Goal: Task Accomplishment & Management: Use online tool/utility

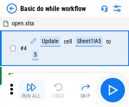
click at [31, 90] on img "button" at bounding box center [31, 87] width 10 height 10
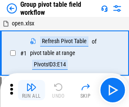
click at [31, 90] on img "button" at bounding box center [31, 87] width 10 height 10
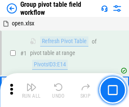
scroll to position [438, 0]
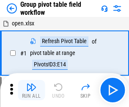
click at [31, 90] on img "button" at bounding box center [31, 87] width 10 height 10
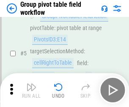
scroll to position [438, 0]
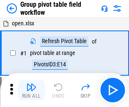
click at [31, 90] on img "button" at bounding box center [31, 87] width 10 height 10
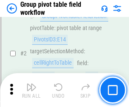
scroll to position [438, 0]
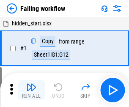
click at [31, 90] on img "button" at bounding box center [31, 87] width 10 height 10
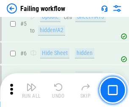
scroll to position [180, 0]
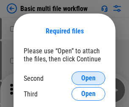
click at [89, 78] on span "Open" at bounding box center [88, 78] width 14 height 7
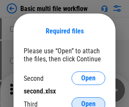
click at [89, 101] on span "Open" at bounding box center [88, 104] width 14 height 7
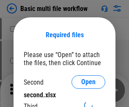
scroll to position [4, 0]
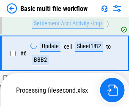
scroll to position [234, 0]
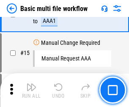
click at [31, 90] on img "button" at bounding box center [31, 87] width 10 height 10
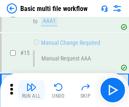
click at [31, 90] on img "button" at bounding box center [31, 87] width 10 height 10
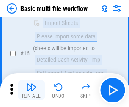
scroll to position [565, 0]
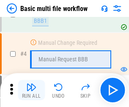
click at [31, 90] on img "button" at bounding box center [31, 87] width 10 height 10
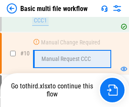
scroll to position [398, 0]
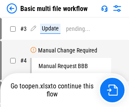
scroll to position [34, 0]
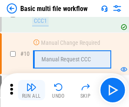
click at [31, 90] on img "button" at bounding box center [31, 87] width 10 height 10
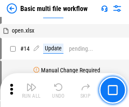
click at [31, 90] on img "button" at bounding box center [31, 87] width 10 height 10
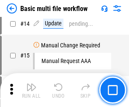
scroll to position [398, 0]
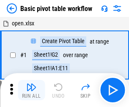
click at [31, 90] on img "button" at bounding box center [31, 87] width 10 height 10
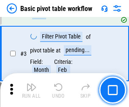
scroll to position [203, 0]
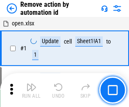
scroll to position [31, 0]
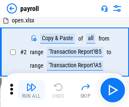
click at [31, 90] on img "button" at bounding box center [31, 87] width 10 height 10
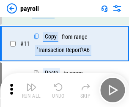
scroll to position [62, 0]
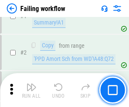
scroll to position [137, 0]
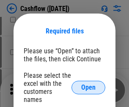
click at [89, 84] on span "Open" at bounding box center [88, 87] width 14 height 7
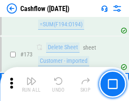
scroll to position [898, 0]
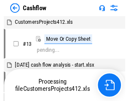
scroll to position [10, 0]
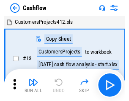
scroll to position [10, 0]
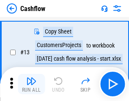
click at [31, 84] on img "button" at bounding box center [31, 81] width 10 height 10
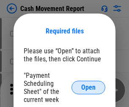
click at [89, 88] on span "Open" at bounding box center [88, 87] width 14 height 7
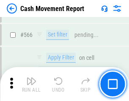
scroll to position [3889, 0]
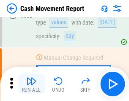
click at [31, 84] on img "button" at bounding box center [31, 81] width 10 height 10
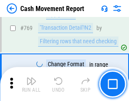
scroll to position [4715, 0]
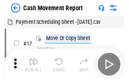
scroll to position [15, 0]
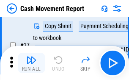
click at [31, 63] on img "button" at bounding box center [31, 60] width 10 height 10
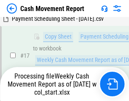
scroll to position [133, 0]
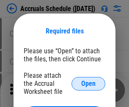
click at [89, 84] on span "Open" at bounding box center [88, 84] width 14 height 7
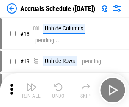
click at [31, 90] on img "button" at bounding box center [31, 87] width 10 height 10
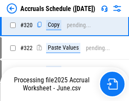
scroll to position [1578, 0]
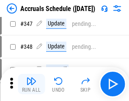
click at [31, 84] on img "button" at bounding box center [31, 81] width 10 height 10
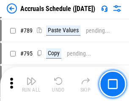
scroll to position [3564, 0]
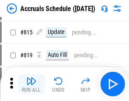
click at [31, 84] on img "button" at bounding box center [31, 81] width 10 height 10
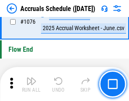
scroll to position [5082, 0]
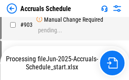
scroll to position [4485, 0]
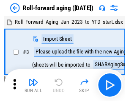
scroll to position [1, 0]
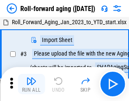
click at [31, 84] on img "button" at bounding box center [31, 81] width 10 height 10
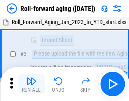
click at [31, 84] on img "button" at bounding box center [31, 81] width 10 height 10
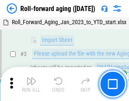
scroll to position [55, 0]
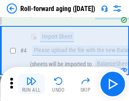
click at [31, 84] on img "button" at bounding box center [31, 81] width 10 height 10
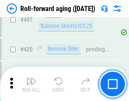
scroll to position [2942, 0]
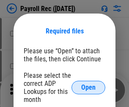
click at [89, 88] on span "Open" at bounding box center [88, 87] width 14 height 7
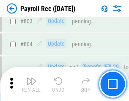
scroll to position [5391, 0]
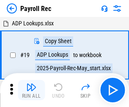
click at [31, 90] on img "button" at bounding box center [31, 87] width 10 height 10
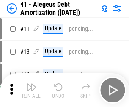
click at [31, 90] on img "button" at bounding box center [31, 87] width 10 height 10
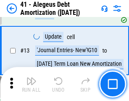
scroll to position [105, 0]
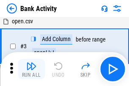
click at [31, 69] on img "button" at bounding box center [31, 66] width 10 height 10
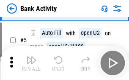
scroll to position [45, 0]
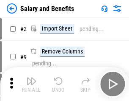
click at [31, 84] on img "button" at bounding box center [31, 81] width 10 height 10
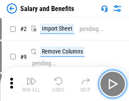
scroll to position [11, 0]
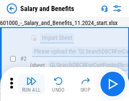
click at [31, 84] on img "button" at bounding box center [31, 81] width 10 height 10
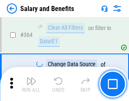
scroll to position [3996, 0]
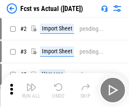
click at [31, 84] on img "button" at bounding box center [31, 87] width 10 height 10
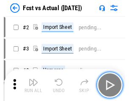
scroll to position [11, 0]
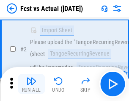
click at [31, 84] on img "button" at bounding box center [31, 81] width 10 height 10
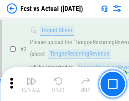
scroll to position [79, 0]
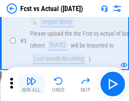
click at [31, 84] on img "button" at bounding box center [31, 81] width 10 height 10
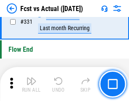
scroll to position [4061, 0]
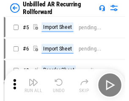
scroll to position [18, 0]
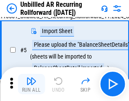
click at [31, 84] on img "button" at bounding box center [31, 81] width 10 height 10
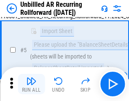
click at [31, 84] on img "button" at bounding box center [31, 81] width 10 height 10
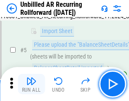
scroll to position [80, 0]
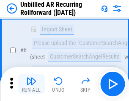
click at [31, 84] on img "button" at bounding box center [31, 81] width 10 height 10
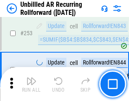
scroll to position [2882, 0]
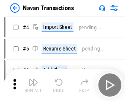
scroll to position [14, 0]
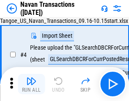
click at [31, 84] on img "button" at bounding box center [31, 81] width 10 height 10
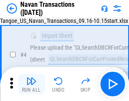
click at [31, 84] on img "button" at bounding box center [31, 81] width 10 height 10
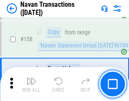
scroll to position [2751, 0]
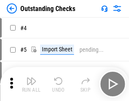
click at [31, 84] on img "button" at bounding box center [31, 81] width 10 height 10
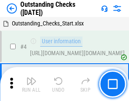
scroll to position [36, 0]
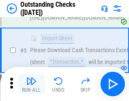
click at [31, 84] on img "button" at bounding box center [31, 81] width 10 height 10
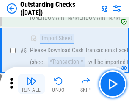
scroll to position [89, 0]
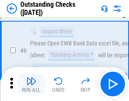
click at [31, 84] on img "button" at bounding box center [31, 81] width 10 height 10
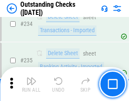
scroll to position [2577, 0]
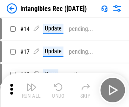
click at [31, 90] on img "button" at bounding box center [31, 87] width 10 height 10
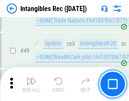
scroll to position [330, 0]
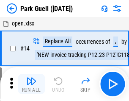
click at [31, 84] on img "button" at bounding box center [31, 81] width 10 height 10
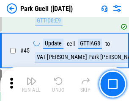
scroll to position [1061, 0]
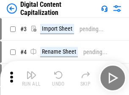
click at [31, 71] on img "button" at bounding box center [31, 75] width 10 height 10
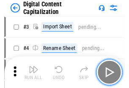
scroll to position [25, 0]
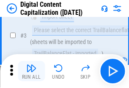
click at [31, 71] on img "button" at bounding box center [31, 68] width 10 height 10
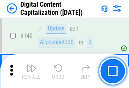
scroll to position [900, 0]
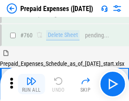
click at [31, 84] on img "button" at bounding box center [31, 81] width 10 height 10
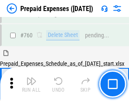
scroll to position [2352, 0]
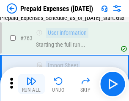
click at [31, 84] on img "button" at bounding box center [31, 81] width 10 height 10
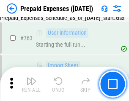
scroll to position [2402, 0]
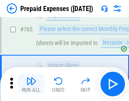
click at [31, 84] on img "button" at bounding box center [31, 81] width 10 height 10
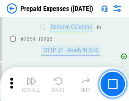
scroll to position [8869, 0]
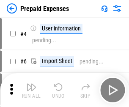
click at [31, 90] on img "button" at bounding box center [31, 87] width 10 height 10
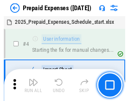
scroll to position [37, 0]
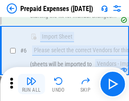
click at [31, 84] on img "button" at bounding box center [31, 81] width 10 height 10
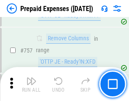
scroll to position [3023, 0]
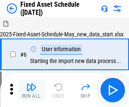
click at [31, 90] on img "button" at bounding box center [31, 87] width 10 height 10
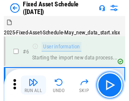
scroll to position [46, 0]
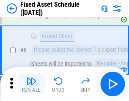
click at [31, 84] on img "button" at bounding box center [31, 81] width 10 height 10
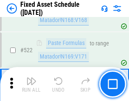
scroll to position [2949, 0]
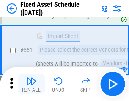
click at [31, 84] on img "button" at bounding box center [31, 81] width 10 height 10
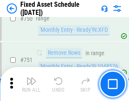
scroll to position [4137, 0]
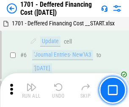
scroll to position [102, 0]
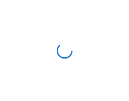
scroll to position [1, 0]
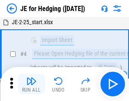
click at [31, 84] on img "button" at bounding box center [31, 81] width 10 height 10
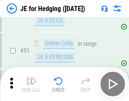
scroll to position [549, 0]
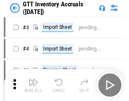
scroll to position [1, 0]
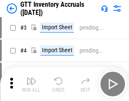
click at [31, 84] on img "button" at bounding box center [31, 81] width 10 height 10
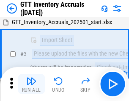
click at [31, 84] on img "button" at bounding box center [31, 81] width 10 height 10
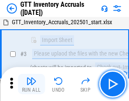
scroll to position [55, 0]
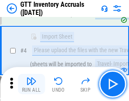
click at [31, 84] on img "button" at bounding box center [31, 81] width 10 height 10
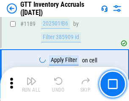
scroll to position [6929, 0]
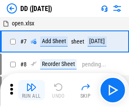
click at [31, 90] on img "button" at bounding box center [31, 87] width 10 height 10
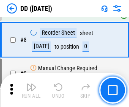
scroll to position [82, 0]
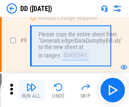
click at [31, 90] on img "button" at bounding box center [31, 87] width 10 height 10
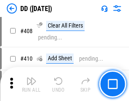
scroll to position [3796, 0]
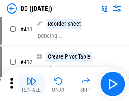
click at [31, 84] on img "button" at bounding box center [31, 81] width 10 height 10
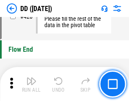
scroll to position [4061, 0]
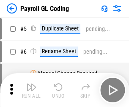
click at [31, 90] on img "button" at bounding box center [31, 87] width 10 height 10
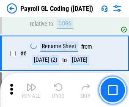
scroll to position [102, 0]
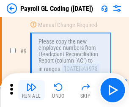
click at [31, 90] on img "button" at bounding box center [31, 87] width 10 height 10
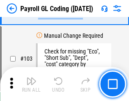
scroll to position [1991, 0]
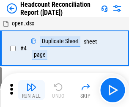
click at [31, 90] on img "button" at bounding box center [31, 87] width 10 height 10
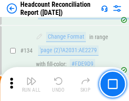
scroll to position [1020, 0]
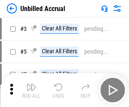
click at [31, 90] on img "button" at bounding box center [31, 87] width 10 height 10
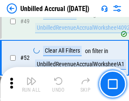
scroll to position [770, 0]
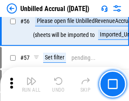
click at [31, 84] on img "button" at bounding box center [31, 81] width 10 height 10
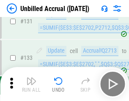
scroll to position [2527, 0]
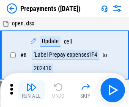
click at [31, 90] on img "button" at bounding box center [31, 87] width 10 height 10
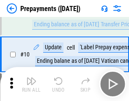
scroll to position [53, 0]
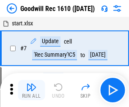
click at [31, 90] on img "button" at bounding box center [31, 87] width 10 height 10
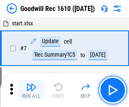
scroll to position [145, 0]
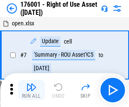
click at [31, 90] on img "button" at bounding box center [31, 87] width 10 height 10
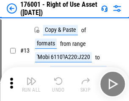
scroll to position [55, 0]
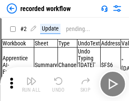
click at [31, 84] on img "button" at bounding box center [31, 81] width 10 height 10
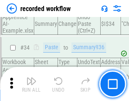
scroll to position [2652, 0]
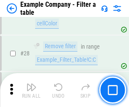
scroll to position [776, 0]
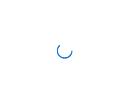
scroll to position [13, 0]
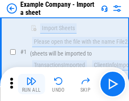
click at [31, 84] on img "button" at bounding box center [31, 81] width 10 height 10
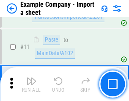
scroll to position [188, 0]
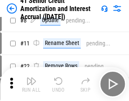
click at [31, 84] on img "button" at bounding box center [31, 81] width 10 height 10
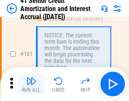
click at [31, 84] on img "button" at bounding box center [31, 81] width 10 height 10
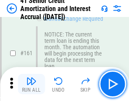
scroll to position [907, 0]
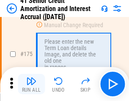
click at [31, 84] on img "button" at bounding box center [31, 81] width 10 height 10
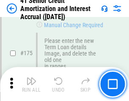
scroll to position [994, 0]
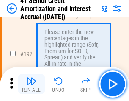
click at [31, 84] on img "button" at bounding box center [31, 81] width 10 height 10
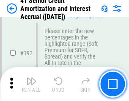
scroll to position [1083, 0]
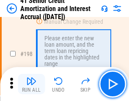
click at [31, 84] on img "button" at bounding box center [31, 81] width 10 height 10
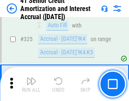
scroll to position [2168, 0]
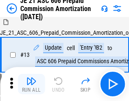
click at [31, 84] on img "button" at bounding box center [31, 81] width 10 height 10
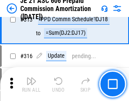
scroll to position [1584, 0]
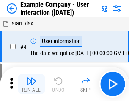
click at [31, 84] on img "button" at bounding box center [31, 81] width 10 height 10
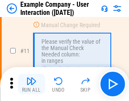
click at [31, 84] on img "button" at bounding box center [31, 81] width 10 height 10
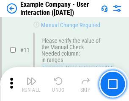
scroll to position [184, 0]
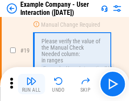
click at [31, 84] on img "button" at bounding box center [31, 81] width 10 height 10
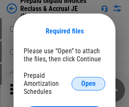
click at [89, 84] on span "Open" at bounding box center [88, 84] width 14 height 7
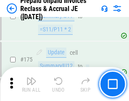
scroll to position [1145, 0]
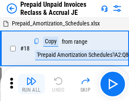
click at [31, 84] on img "button" at bounding box center [31, 81] width 10 height 10
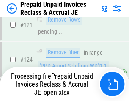
scroll to position [615, 0]
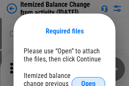
click at [89, 81] on span "Open" at bounding box center [88, 84] width 14 height 7
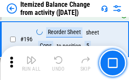
scroll to position [1633, 0]
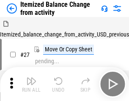
scroll to position [13, 0]
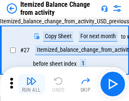
click at [31, 84] on img "button" at bounding box center [31, 81] width 10 height 10
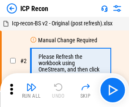
scroll to position [4, 0]
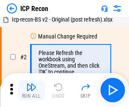
click at [31, 90] on img "button" at bounding box center [31, 87] width 10 height 10
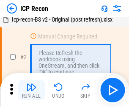
click at [31, 90] on img "button" at bounding box center [31, 87] width 10 height 10
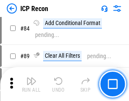
scroll to position [832, 0]
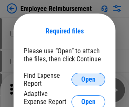
click at [89, 80] on span "Open" at bounding box center [88, 79] width 14 height 7
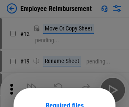
scroll to position [75, 0]
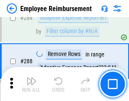
scroll to position [2306, 0]
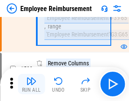
click at [31, 84] on img "button" at bounding box center [31, 81] width 10 height 10
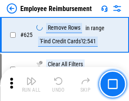
scroll to position [5080, 0]
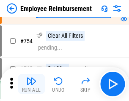
click at [31, 84] on img "button" at bounding box center [31, 81] width 10 height 10
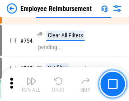
click at [31, 84] on img "button" at bounding box center [31, 81] width 10 height 10
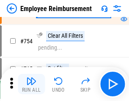
click at [31, 84] on img "button" at bounding box center [31, 81] width 10 height 10
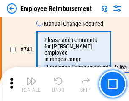
scroll to position [5953, 0]
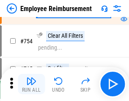
click at [31, 84] on img "button" at bounding box center [31, 81] width 10 height 10
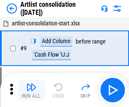
click at [31, 90] on img "button" at bounding box center [31, 87] width 10 height 10
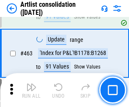
scroll to position [3715, 0]
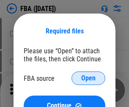
click at [89, 78] on span "Open" at bounding box center [88, 78] width 14 height 7
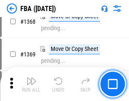
scroll to position [9112, 0]
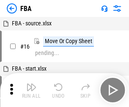
scroll to position [8, 0]
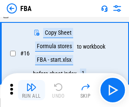
click at [31, 90] on img "button" at bounding box center [31, 87] width 10 height 10
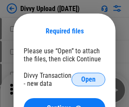
click at [89, 80] on span "Open" at bounding box center [88, 79] width 14 height 7
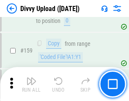
scroll to position [879, 0]
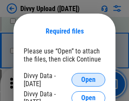
click at [89, 80] on span "Open" at bounding box center [88, 79] width 14 height 7
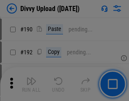
scroll to position [1071, 0]
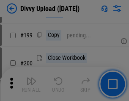
scroll to position [1234, 0]
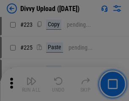
scroll to position [1693, 0]
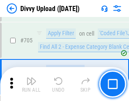
scroll to position [5804, 0]
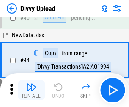
click at [31, 90] on img "button" at bounding box center [31, 87] width 10 height 10
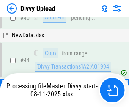
scroll to position [93, 0]
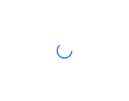
scroll to position [879, 0]
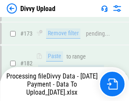
scroll to position [956, 0]
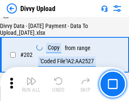
scroll to position [1373, 0]
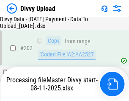
scroll to position [1416, 0]
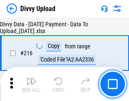
scroll to position [1747, 0]
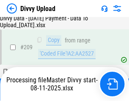
scroll to position [1560, 0]
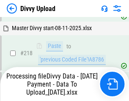
scroll to position [1885, 0]
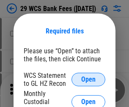
click at [89, 80] on span "Open" at bounding box center [88, 79] width 14 height 7
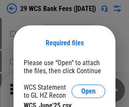
scroll to position [12, 0]
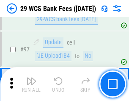
scroll to position [827, 0]
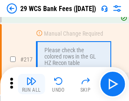
click at [31, 84] on img "button" at bounding box center [31, 81] width 10 height 10
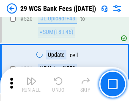
scroll to position [4379, 0]
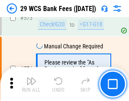
click at [31, 84] on img "button" at bounding box center [31, 81] width 10 height 10
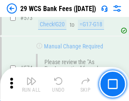
scroll to position [4699, 0]
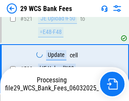
scroll to position [4640, 0]
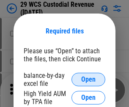
click at [89, 80] on span "Open" at bounding box center [88, 79] width 14 height 7
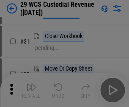
scroll to position [182, 0]
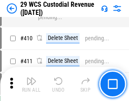
scroll to position [3930, 0]
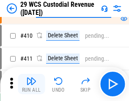
click at [31, 84] on img "button" at bounding box center [31, 81] width 10 height 10
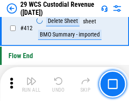
scroll to position [4052, 0]
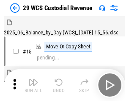
scroll to position [20, 0]
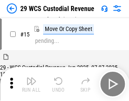
click at [31, 84] on img "button" at bounding box center [31, 81] width 10 height 10
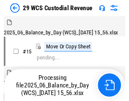
scroll to position [20, 0]
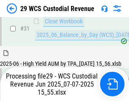
scroll to position [436, 0]
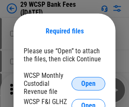
click at [89, 84] on span "Open" at bounding box center [88, 84] width 14 height 7
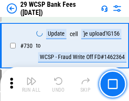
scroll to position [4276, 0]
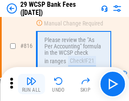
click at [31, 84] on img "button" at bounding box center [31, 81] width 10 height 10
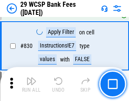
scroll to position [5383, 0]
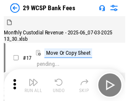
scroll to position [20, 0]
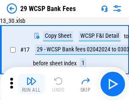
click at [31, 84] on img "button" at bounding box center [31, 81] width 10 height 10
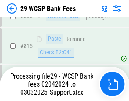
scroll to position [5137, 0]
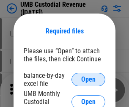
click at [89, 80] on span "Open" at bounding box center [88, 79] width 14 height 7
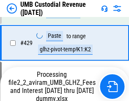
scroll to position [3127, 0]
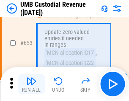
click at [31, 84] on img "button" at bounding box center [31, 81] width 10 height 10
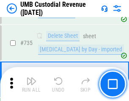
scroll to position [5188, 0]
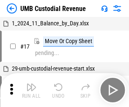
scroll to position [6, 0]
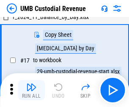
click at [31, 90] on img "button" at bounding box center [31, 87] width 10 height 10
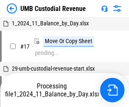
scroll to position [6, 0]
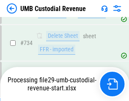
scroll to position [5169, 0]
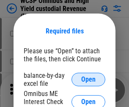
click at [89, 80] on span "Open" at bounding box center [88, 79] width 14 height 7
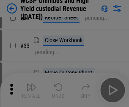
scroll to position [194, 0]
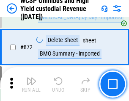
scroll to position [7181, 0]
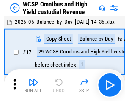
scroll to position [5, 0]
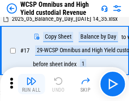
click at [31, 84] on img "button" at bounding box center [31, 81] width 10 height 10
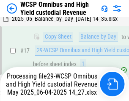
scroll to position [176, 0]
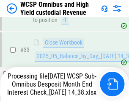
scroll to position [420, 0]
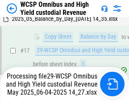
scroll to position [176, 0]
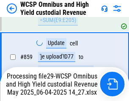
scroll to position [7161, 0]
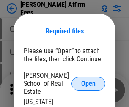
click at [89, 81] on span "Open" at bounding box center [88, 84] width 14 height 7
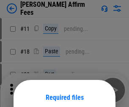
scroll to position [67, 0]
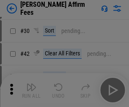
scroll to position [173, 0]
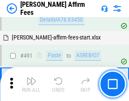
scroll to position [2307, 0]
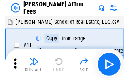
scroll to position [8, 0]
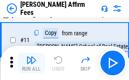
click at [31, 63] on img "button" at bounding box center [31, 60] width 10 height 10
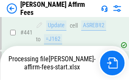
scroll to position [2225, 0]
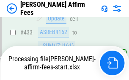
scroll to position [2274, 0]
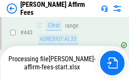
scroll to position [2225, 0]
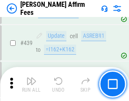
scroll to position [2215, 0]
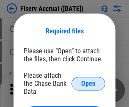
click at [89, 81] on span "Open" at bounding box center [88, 84] width 14 height 7
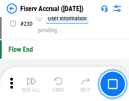
scroll to position [2689, 0]
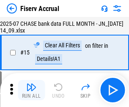
click at [31, 90] on img "button" at bounding box center [31, 87] width 10 height 10
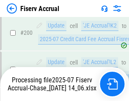
scroll to position [2526, 0]
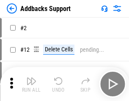
click at [31, 84] on img "button" at bounding box center [31, 81] width 10 height 10
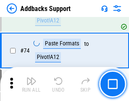
scroll to position [618, 0]
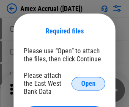
click at [89, 84] on span "Open" at bounding box center [88, 84] width 14 height 7
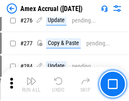
scroll to position [2209, 0]
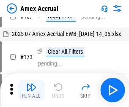
click at [31, 90] on img "button" at bounding box center [31, 87] width 10 height 10
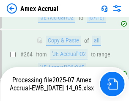
scroll to position [2423, 0]
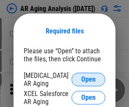
click at [89, 78] on span "Open" at bounding box center [88, 79] width 14 height 7
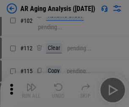
scroll to position [117, 0]
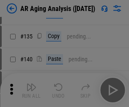
scroll to position [255, 0]
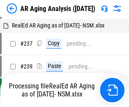
scroll to position [8, 0]
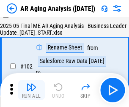
click at [31, 90] on img "button" at bounding box center [31, 87] width 10 height 10
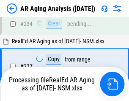
scroll to position [1315, 0]
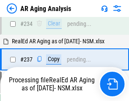
scroll to position [1305, 0]
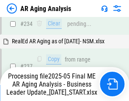
scroll to position [1305, 0]
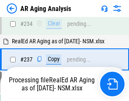
scroll to position [1305, 0]
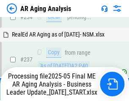
scroll to position [1305, 0]
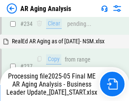
scroll to position [1305, 0]
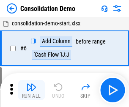
click at [31, 90] on img "button" at bounding box center [31, 87] width 10 height 10
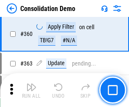
scroll to position [2844, 0]
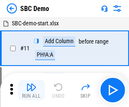
click at [31, 90] on img "button" at bounding box center [31, 87] width 10 height 10
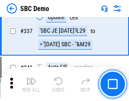
scroll to position [2232, 0]
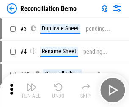
click at [31, 90] on img "button" at bounding box center [31, 87] width 10 height 10
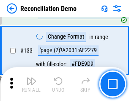
scroll to position [1008, 0]
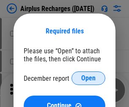
click at [89, 78] on span "Open" at bounding box center [88, 78] width 14 height 7
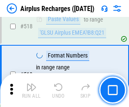
scroll to position [3651, 0]
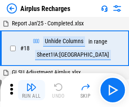
click at [31, 90] on img "button" at bounding box center [31, 87] width 10 height 10
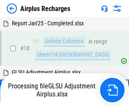
scroll to position [37, 0]
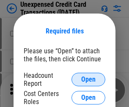
click at [89, 80] on span "Open" at bounding box center [88, 79] width 14 height 7
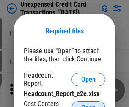
click at [89, 105] on span "Open" at bounding box center [88, 108] width 14 height 7
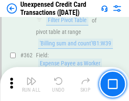
scroll to position [2182, 0]
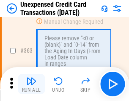
click at [31, 84] on img "button" at bounding box center [31, 81] width 10 height 10
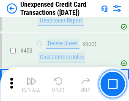
scroll to position [2894, 0]
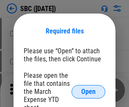
click at [89, 92] on span "Open" at bounding box center [88, 92] width 14 height 7
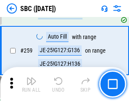
scroll to position [1658, 0]
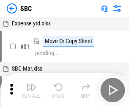
scroll to position [8, 0]
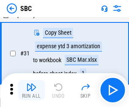
click at [31, 90] on img "button" at bounding box center [31, 87] width 10 height 10
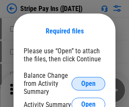
click at [89, 84] on span "Open" at bounding box center [88, 84] width 14 height 7
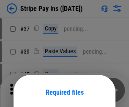
scroll to position [62, 0]
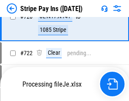
scroll to position [4468, 0]
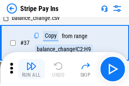
click at [31, 69] on img "button" at bounding box center [31, 66] width 10 height 10
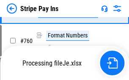
scroll to position [4449, 0]
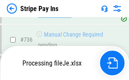
scroll to position [4449, 0]
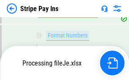
scroll to position [4449, 0]
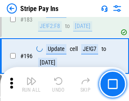
scroll to position [1148, 0]
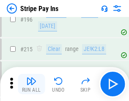
click at [31, 84] on img "button" at bounding box center [31, 81] width 10 height 10
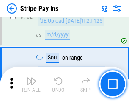
scroll to position [4439, 0]
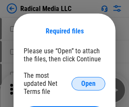
click at [89, 84] on span "Open" at bounding box center [88, 84] width 14 height 7
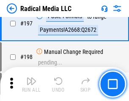
scroll to position [1963, 0]
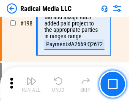
click at [31, 84] on img "button" at bounding box center [31, 81] width 10 height 10
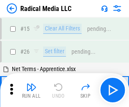
scroll to position [48, 0]
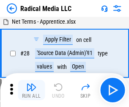
click at [31, 90] on img "button" at bounding box center [31, 87] width 10 height 10
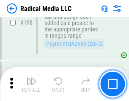
scroll to position [2127, 0]
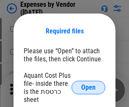
click at [89, 88] on span "Open" at bounding box center [88, 87] width 14 height 7
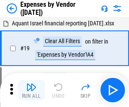
click at [31, 90] on img "button" at bounding box center [31, 87] width 10 height 10
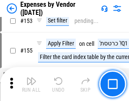
scroll to position [625, 0]
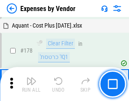
scroll to position [662, 0]
